Goal: Navigation & Orientation: Find specific page/section

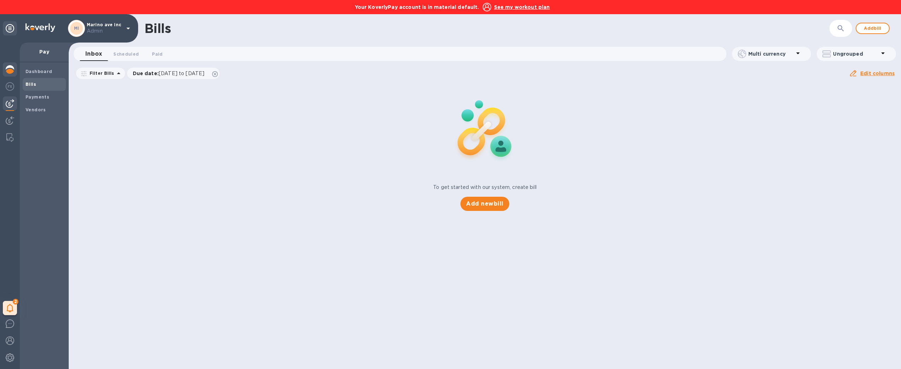
click at [9, 69] on img at bounding box center [10, 69] width 9 height 9
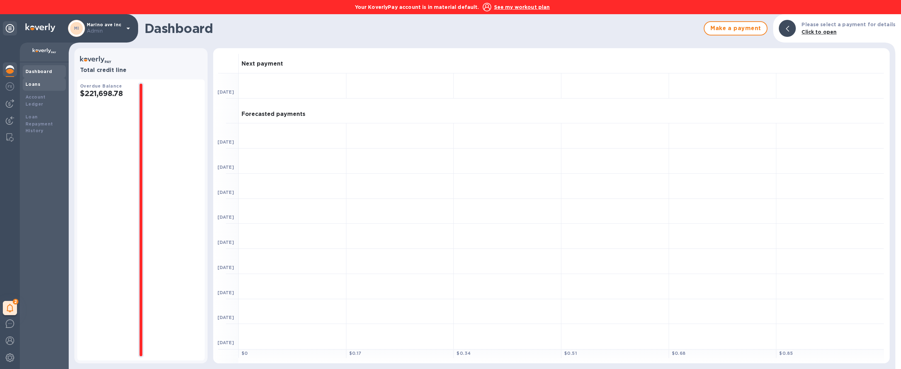
click at [29, 86] on b "Loans" at bounding box center [33, 83] width 15 height 5
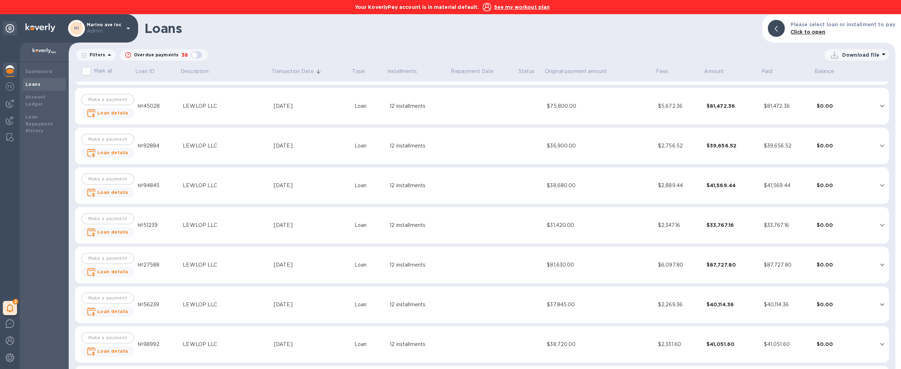
scroll to position [428, 0]
